Goal: Task Accomplishment & Management: Complete application form

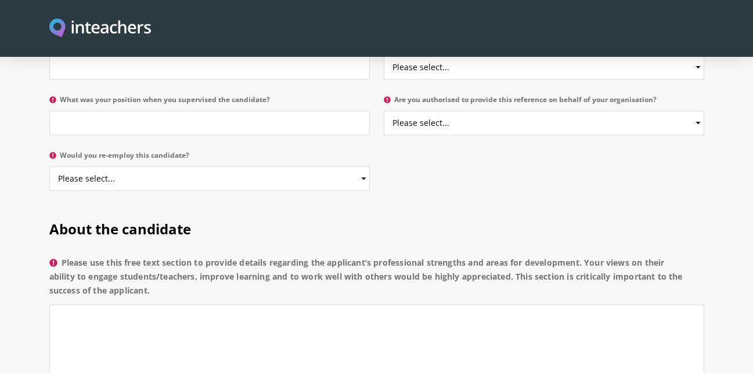
scroll to position [719, 0]
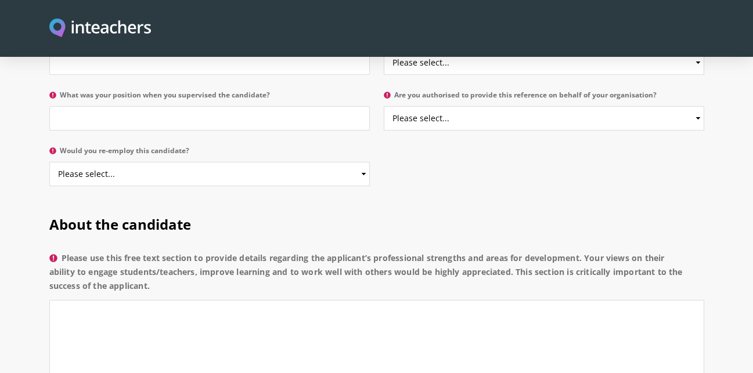
drag, startPoint x: 751, startPoint y: 113, endPoint x: 756, endPoint y: 96, distance: 17.3
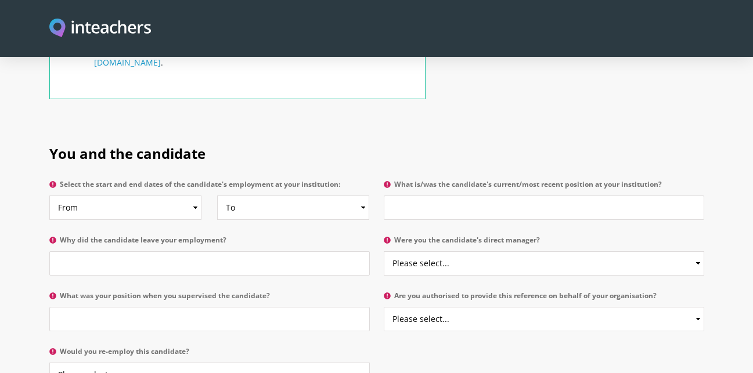
scroll to position [513, 0]
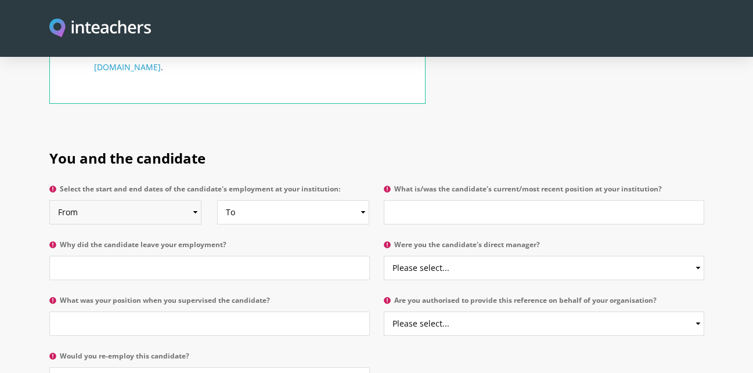
click at [169, 200] on select "From 2025 2024 2023 2022 2021 2020 2019 2018 2017 2016 2015 2014 2013 2012 2011…" at bounding box center [125, 212] width 152 height 24
select select "2017"
click at [49, 200] on select "From 2025 2024 2023 2022 2021 2020 2019 2018 2017 2016 2015 2014 2013 2012 2011…" at bounding box center [125, 212] width 152 height 24
click at [247, 200] on select "To Currently 2025 2024 2023 2022 2021 2020 2019 2018 2017 2016 2015 2014 2013 2…" at bounding box center [293, 212] width 152 height 24
click at [217, 200] on select "To Currently 2025 2024 2023 2022 2021 2020 2019 2018 2017 2016 2015 2014 2013 2…" at bounding box center [293, 212] width 152 height 24
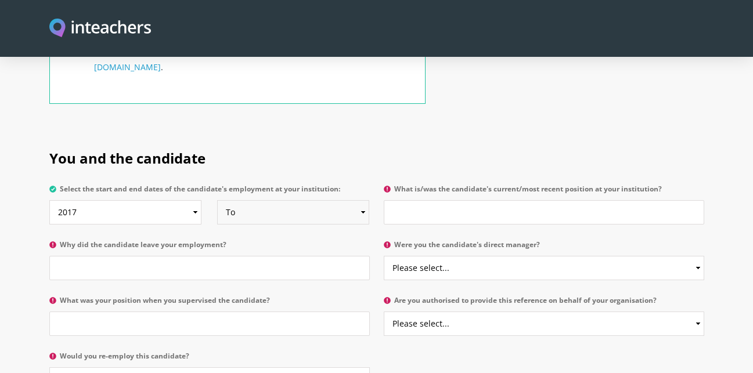
click at [322, 200] on select "To Currently 2025 2024 2023 2022 2021 2020 2019 2018 2017 2016 2015 2014 2013 2…" at bounding box center [293, 212] width 152 height 24
select select
click at [217, 200] on select "To Currently 2025 2024 2023 2022 2021 2020 2019 2018 2017 2016 2015 2014 2013 2…" at bounding box center [293, 212] width 152 height 24
click at [399, 200] on input "What is/was the candidate's current/most recent position at your institution?" at bounding box center [544, 212] width 320 height 24
type input "d"
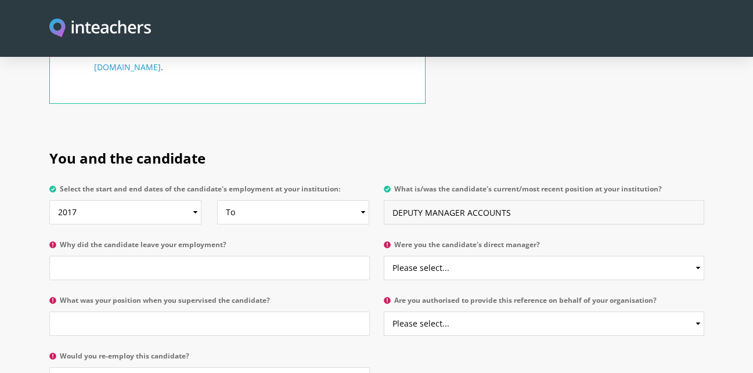
type input "DEPUTY MANAGER ACCOUNTS"
click at [270, 256] on input "Why did the candidate leave your employment?" at bounding box center [209, 268] width 320 height 24
type input "NOT STATED"
click at [424, 256] on select "Please select... Yes No" at bounding box center [544, 268] width 320 height 24
select select "No"
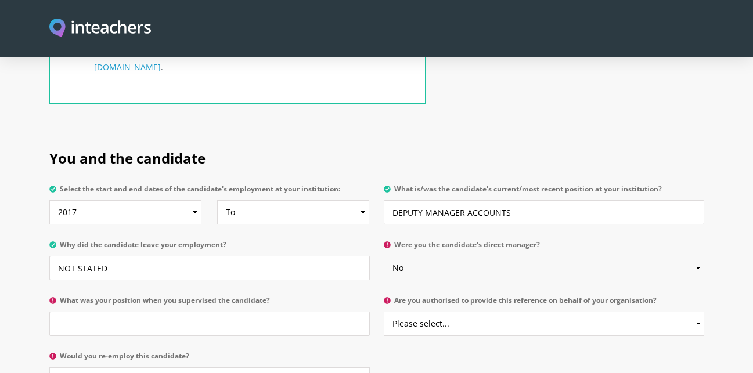
click at [384, 256] on select "Please select... Yes No" at bounding box center [544, 268] width 320 height 24
click at [211, 312] on input "What was your position when you supervised the candidate?" at bounding box center [209, 324] width 320 height 24
type input "MANAGER"
click at [538, 312] on select "Please select... Yes No" at bounding box center [544, 324] width 320 height 24
select select "Yes"
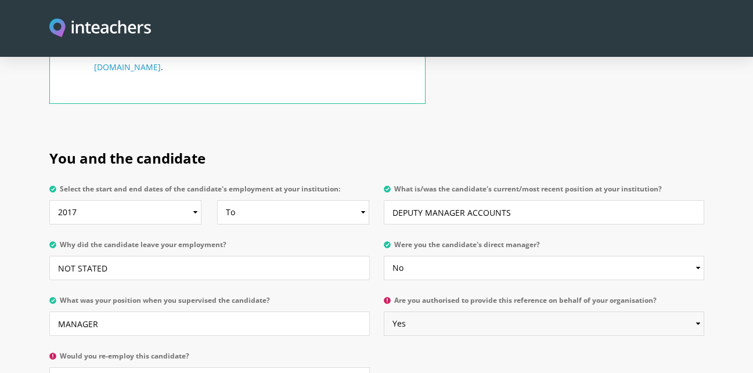
click at [384, 312] on select "Please select... Yes No" at bounding box center [544, 324] width 320 height 24
click at [186, 367] on select "Please select... Yes No" at bounding box center [209, 379] width 320 height 24
select select "Yes"
click at [49, 367] on select "Please select... Yes No" at bounding box center [209, 379] width 320 height 24
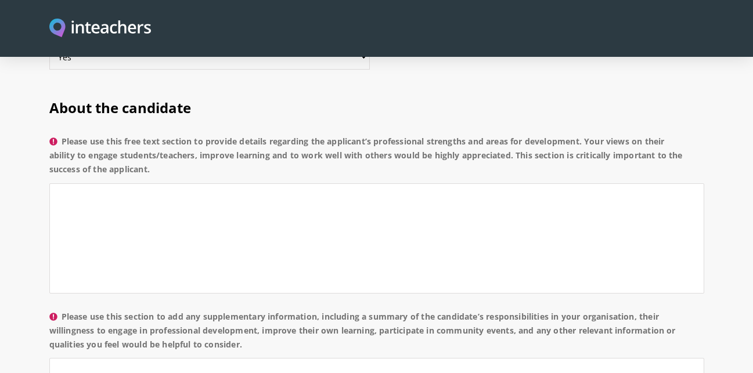
scroll to position [840, 0]
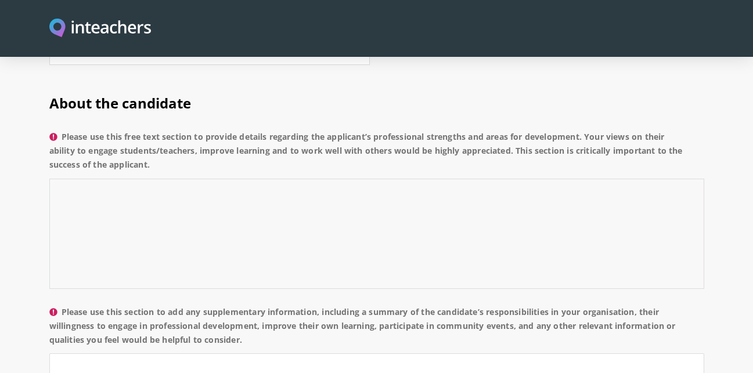
click at [478, 186] on textarea "Please use this free text section to provide details regarding the applicant’s …" at bounding box center [376, 234] width 655 height 110
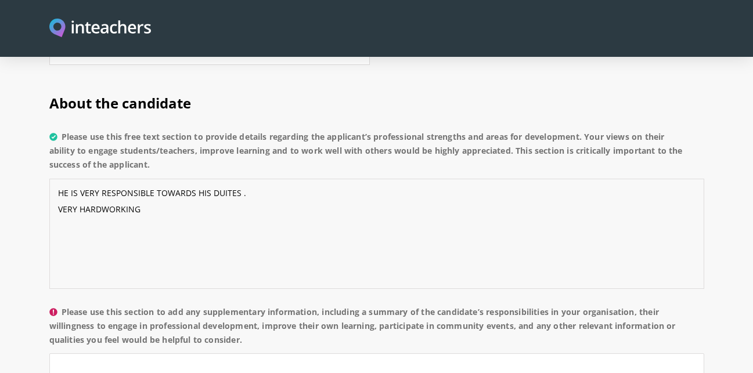
type textarea "HE IS VERY RESPONSIBLE TOWARDS HIS DUITES . VERY HARDWORKING"
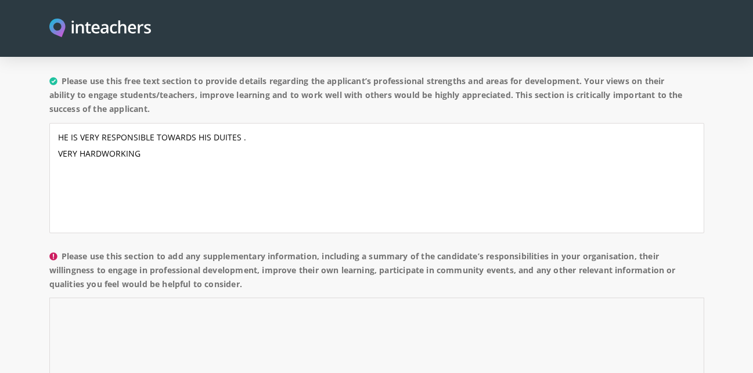
scroll to position [994, 0]
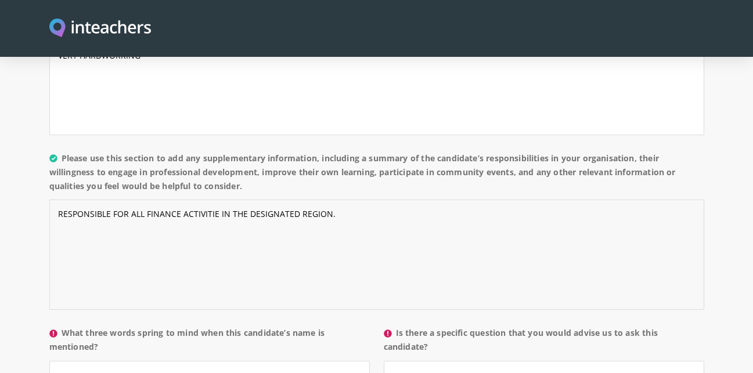
type textarea "RESPONSIBLE FOR ALL FINANCE ACTIVITIE IN THE DESIGNATED REGION."
type input "SUNSHINE"
type input "NO"
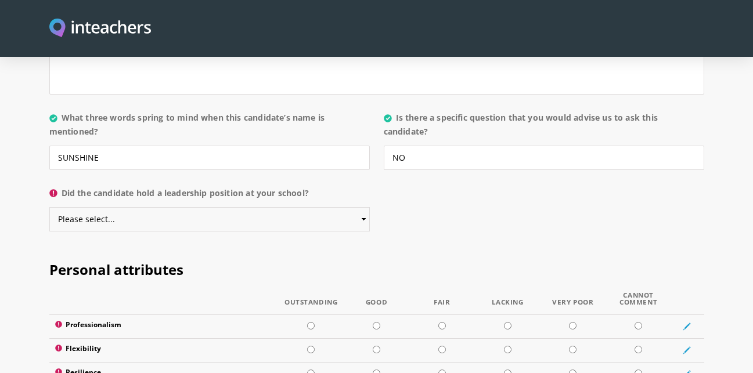
click at [286, 207] on select "Please select... Yes No" at bounding box center [209, 219] width 320 height 24
select select "Yes"
click at [49, 207] on select "Please select... Yes No" at bounding box center [209, 219] width 320 height 24
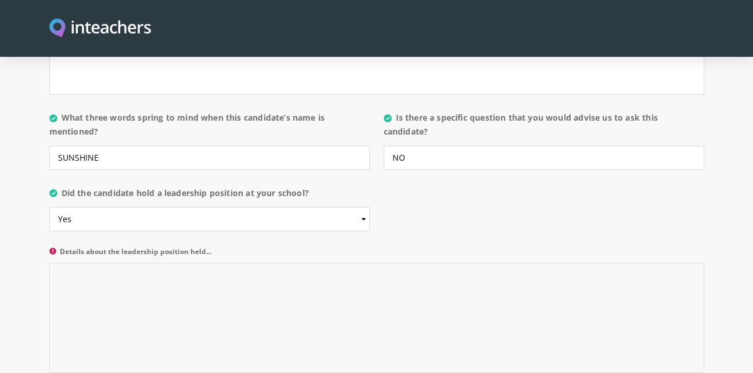
click at [557, 263] on textarea "Details about the leadership position held..." at bounding box center [376, 318] width 655 height 110
type textarea "MANAGER OF REGION"
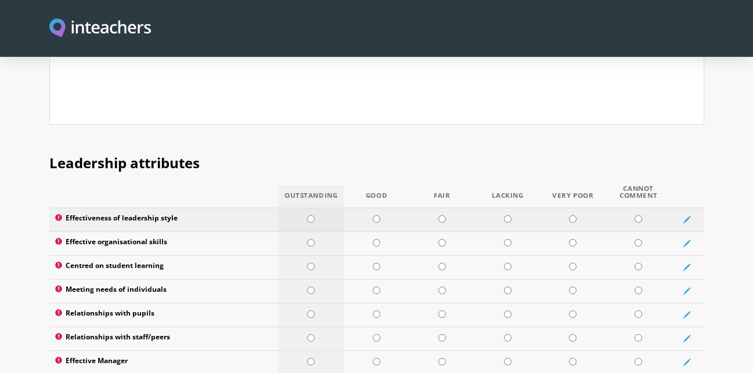
click at [312, 208] on td at bounding box center [311, 220] width 66 height 24
radio input "true"
click at [308, 239] on input "radio" at bounding box center [311, 243] width 8 height 8
radio input "true"
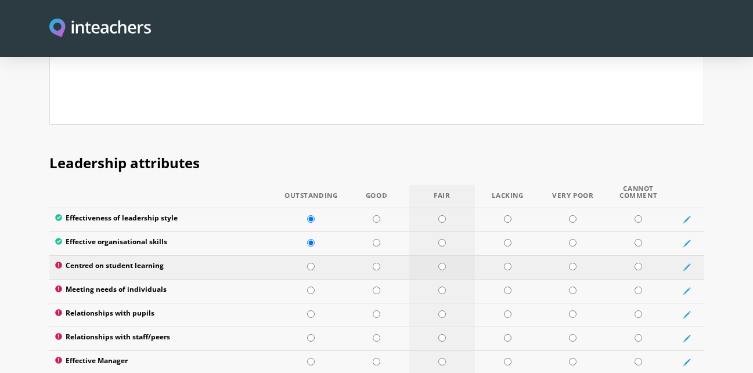
click at [443, 263] on input "radio" at bounding box center [442, 267] width 8 height 8
radio input "true"
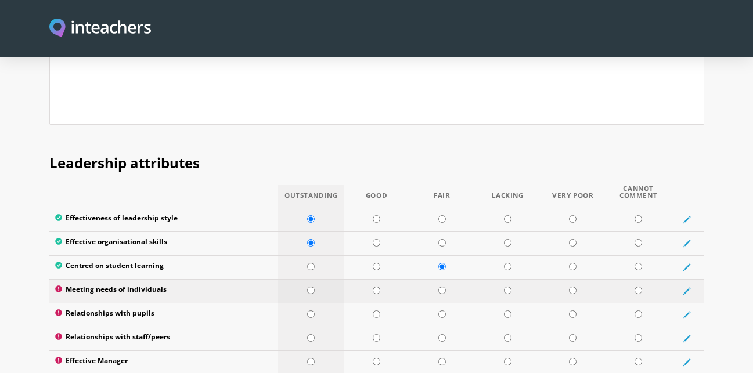
click at [313, 279] on td at bounding box center [311, 291] width 66 height 24
radio input "true"
click at [313, 311] on input "radio" at bounding box center [311, 315] width 8 height 8
radio input "true"
click at [312, 334] on input "radio" at bounding box center [311, 338] width 8 height 8
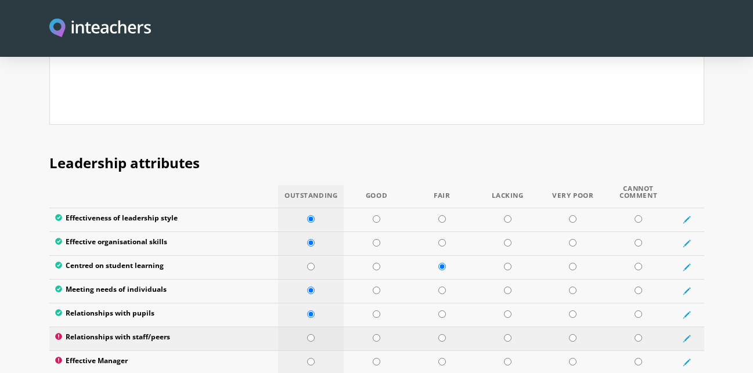
radio input "true"
click at [310, 358] on input "radio" at bounding box center [311, 362] width 8 height 8
radio input "true"
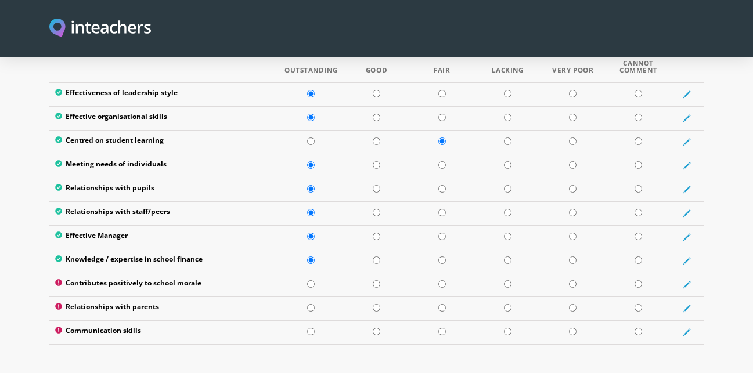
scroll to position [1588, 0]
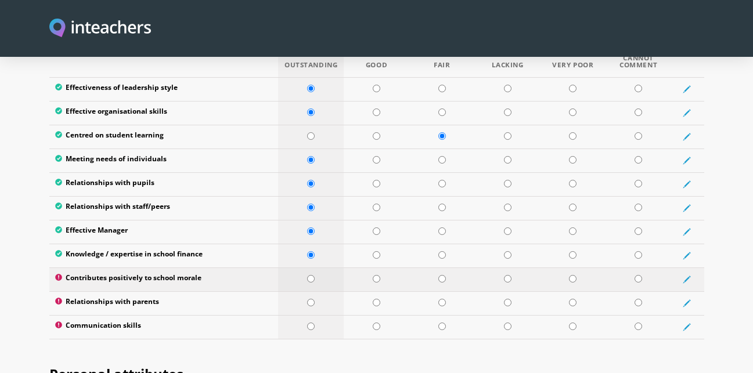
click at [312, 275] on input "radio" at bounding box center [311, 279] width 8 height 8
radio input "true"
click at [311, 299] on input "radio" at bounding box center [311, 303] width 8 height 8
radio input "true"
click at [311, 323] on input "radio" at bounding box center [311, 327] width 8 height 8
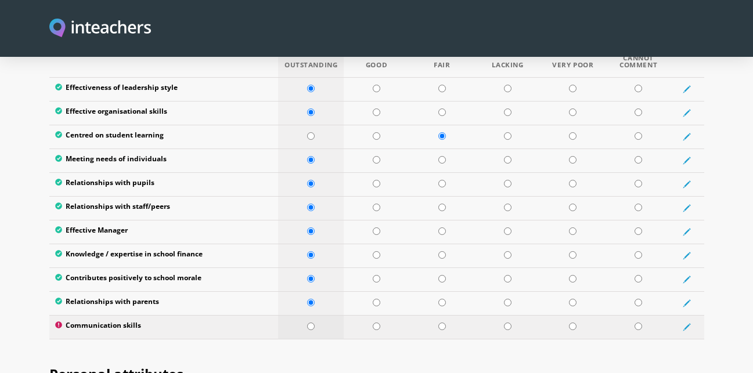
radio input "true"
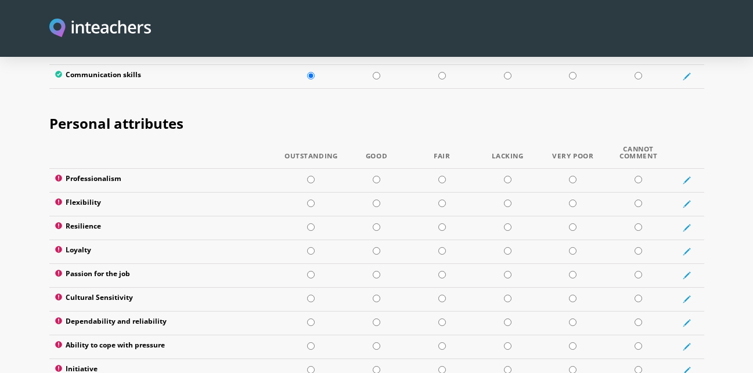
scroll to position [1866, 0]
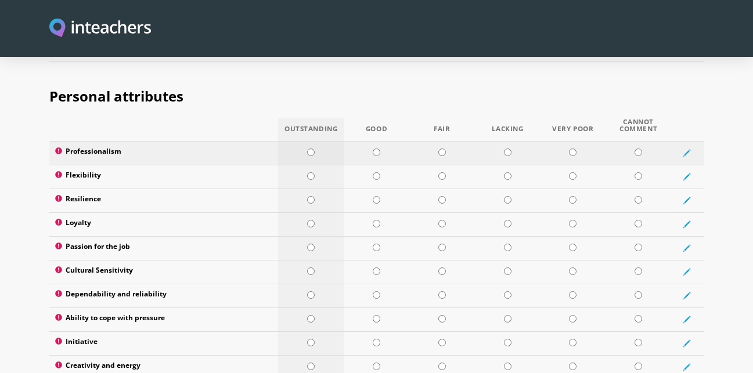
click at [312, 149] on input "radio" at bounding box center [311, 153] width 8 height 8
radio input "true"
click at [313, 172] on input "radio" at bounding box center [311, 176] width 8 height 8
radio input "true"
click at [311, 196] on input "radio" at bounding box center [311, 200] width 8 height 8
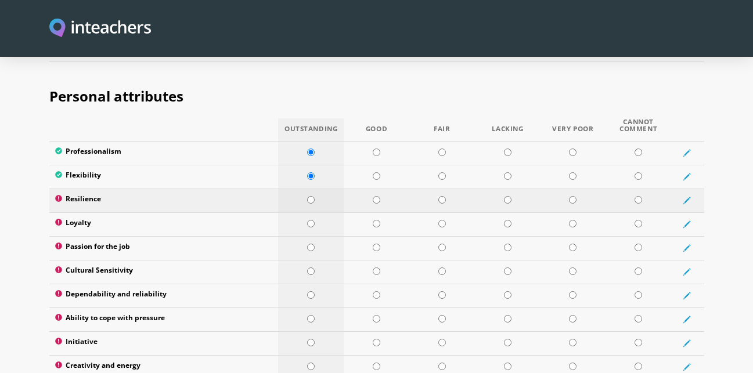
radio input "true"
click at [310, 220] on input "radio" at bounding box center [311, 224] width 8 height 8
radio input "true"
click at [309, 244] on input "radio" at bounding box center [311, 248] width 8 height 8
radio input "true"
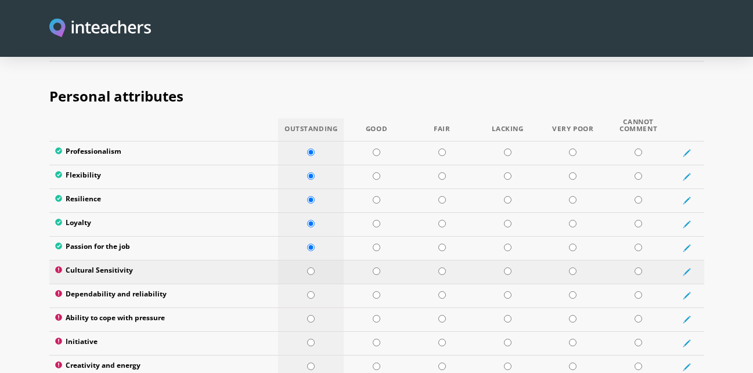
click at [309, 268] on input "radio" at bounding box center [311, 272] width 8 height 8
radio input "true"
click at [311, 284] on td at bounding box center [311, 296] width 66 height 24
radio input "true"
click at [312, 308] on td at bounding box center [311, 320] width 66 height 24
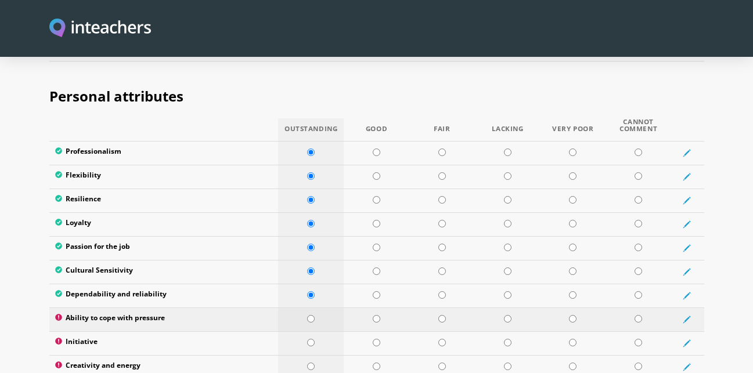
radio input "true"
click at [310, 331] on td at bounding box center [311, 343] width 66 height 24
radio input "true"
click at [310, 363] on input "radio" at bounding box center [311, 367] width 8 height 8
radio input "true"
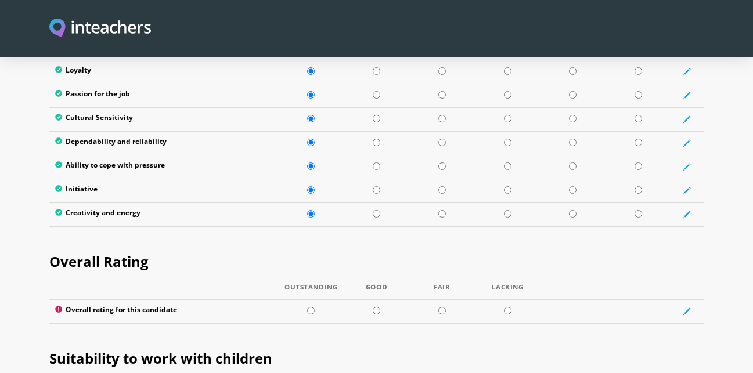
scroll to position [2073, 0]
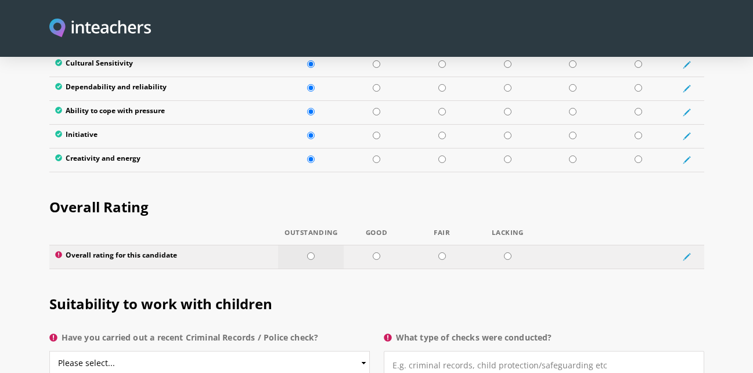
click at [311, 253] on input "radio" at bounding box center [311, 257] width 8 height 8
radio input "true"
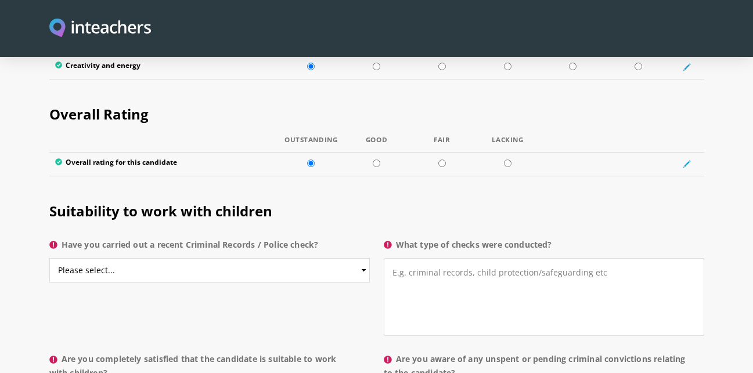
scroll to position [2194, 0]
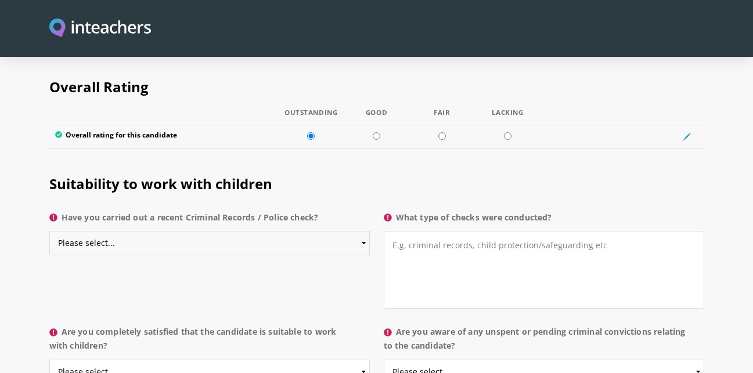
click at [280, 231] on select "Please select... Yes No Do not know" at bounding box center [209, 243] width 320 height 24
select select "Yes"
click at [49, 231] on select "Please select... Yes No Do not know" at bounding box center [209, 243] width 320 height 24
click at [435, 243] on textarea "What type of checks were conducted?" at bounding box center [544, 270] width 320 height 78
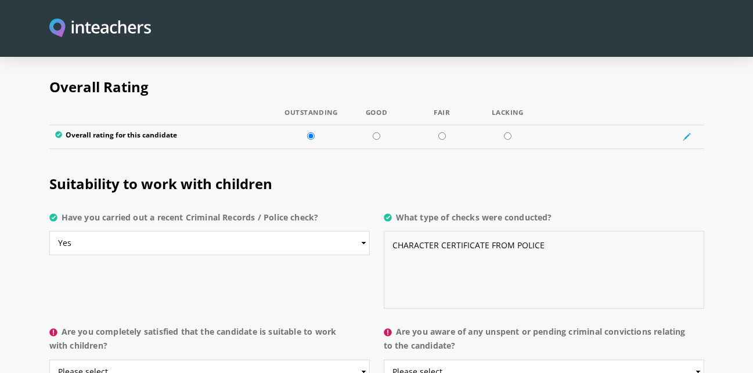
type textarea "CHARACTER CERTIFICATE FROM POLICE"
click at [182, 360] on select "Please select... Yes No Do not know" at bounding box center [209, 372] width 320 height 24
select select "Yes"
click at [49, 360] on select "Please select... Yes No Do not know" at bounding box center [209, 372] width 320 height 24
click at [471, 360] on select "Please select... Yes No Do not know" at bounding box center [544, 372] width 320 height 24
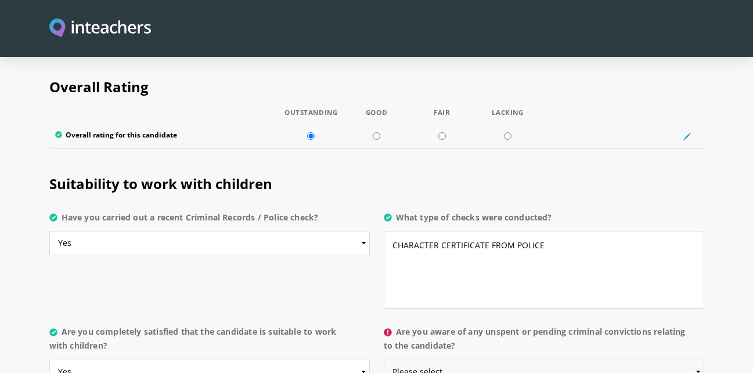
select select "No"
click at [384, 360] on select "Please select... Yes No Do not know" at bounding box center [544, 372] width 320 height 24
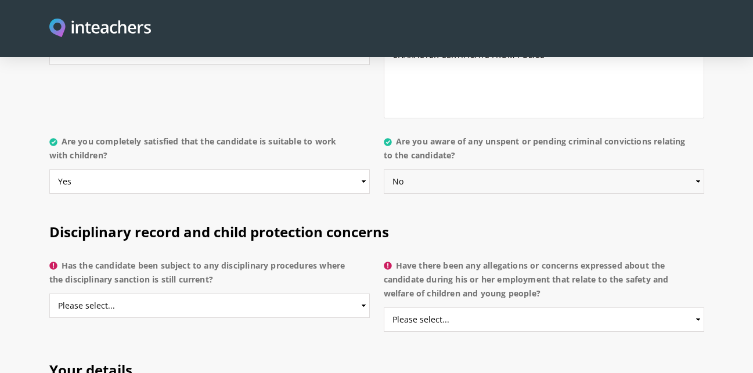
scroll to position [2417, 0]
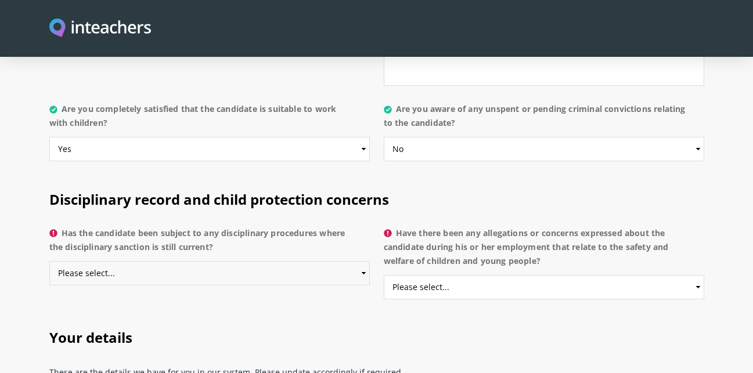
click at [268, 261] on select "Please select... Yes No Do not know" at bounding box center [209, 273] width 320 height 24
select select "No"
click at [49, 261] on select "Please select... Yes No Do not know" at bounding box center [209, 273] width 320 height 24
click at [472, 275] on select "Please select... Yes No Do not know" at bounding box center [544, 287] width 320 height 24
select select "No"
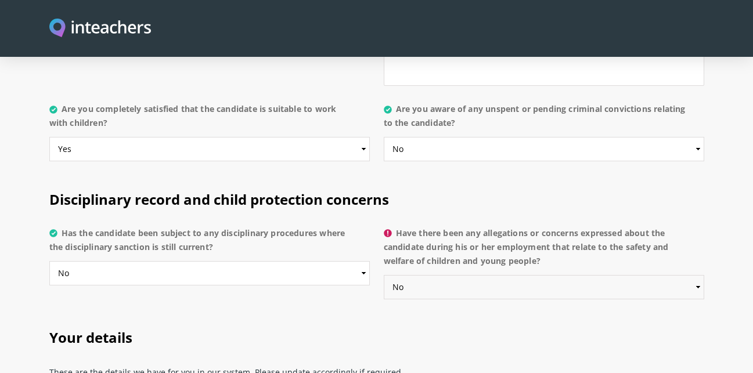
click at [384, 275] on select "Please select... Yes No Do not know" at bounding box center [544, 287] width 320 height 24
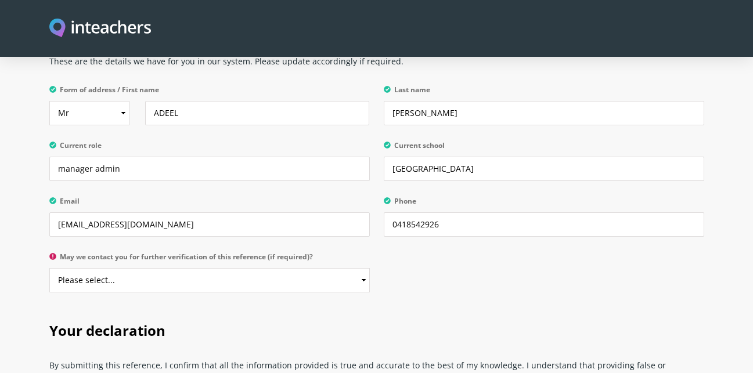
scroll to position [2733, 0]
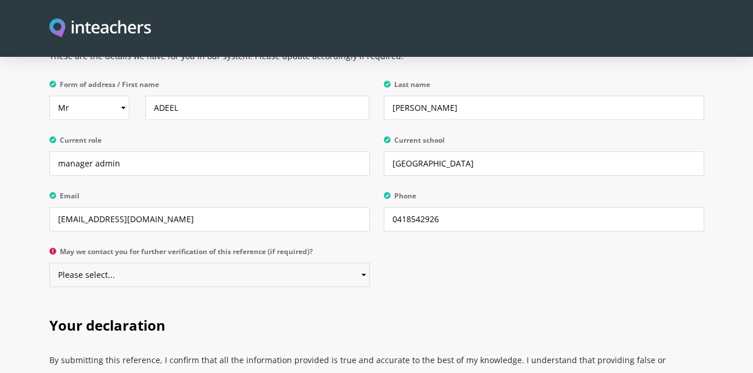
click at [275, 263] on select "Please select... Yes No" at bounding box center [209, 275] width 320 height 24
select select "Yes"
click at [49, 263] on select "Please select... Yes No" at bounding box center [209, 275] width 320 height 24
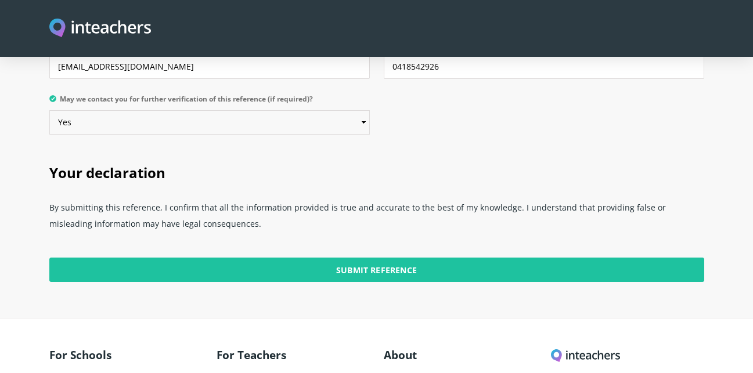
scroll to position [2902, 0]
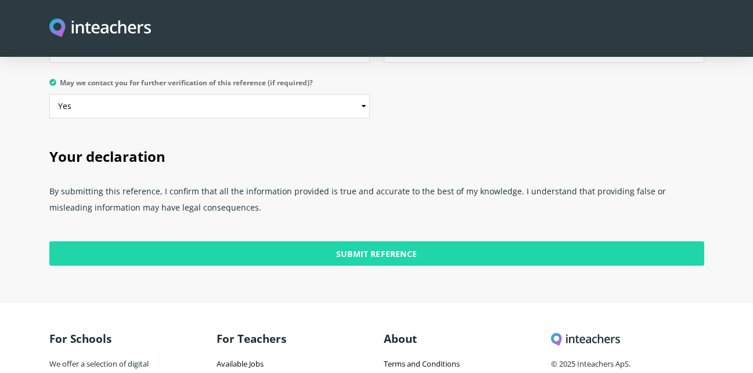
click at [430, 241] on input "Submit Reference" at bounding box center [376, 253] width 655 height 24
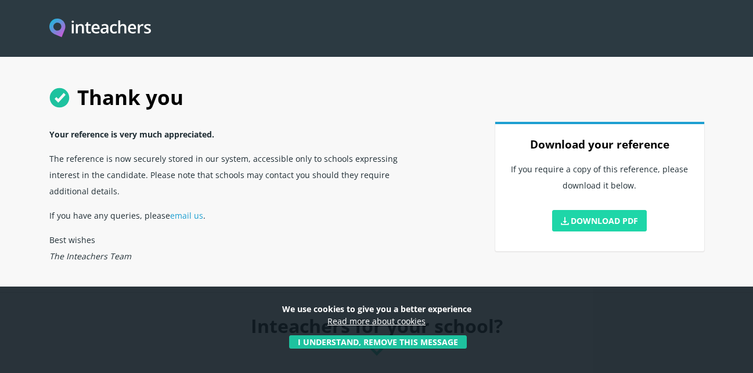
click at [575, 225] on link "Download PDF" at bounding box center [599, 220] width 95 height 21
